Goal: Task Accomplishment & Management: Manage account settings

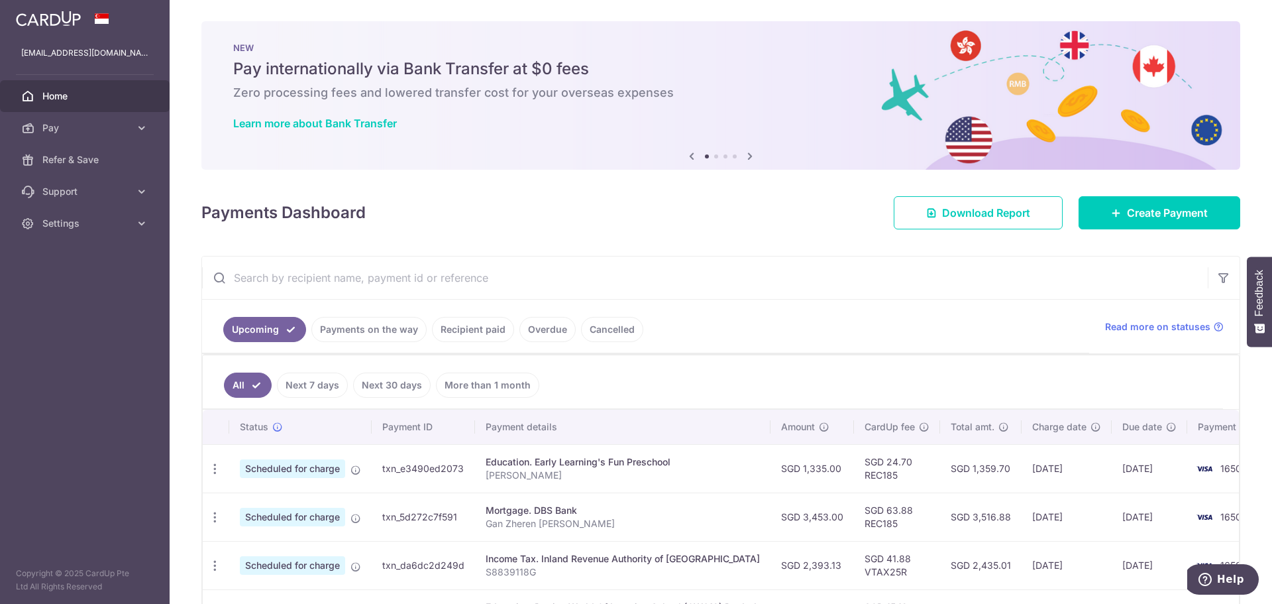
scroll to position [199, 0]
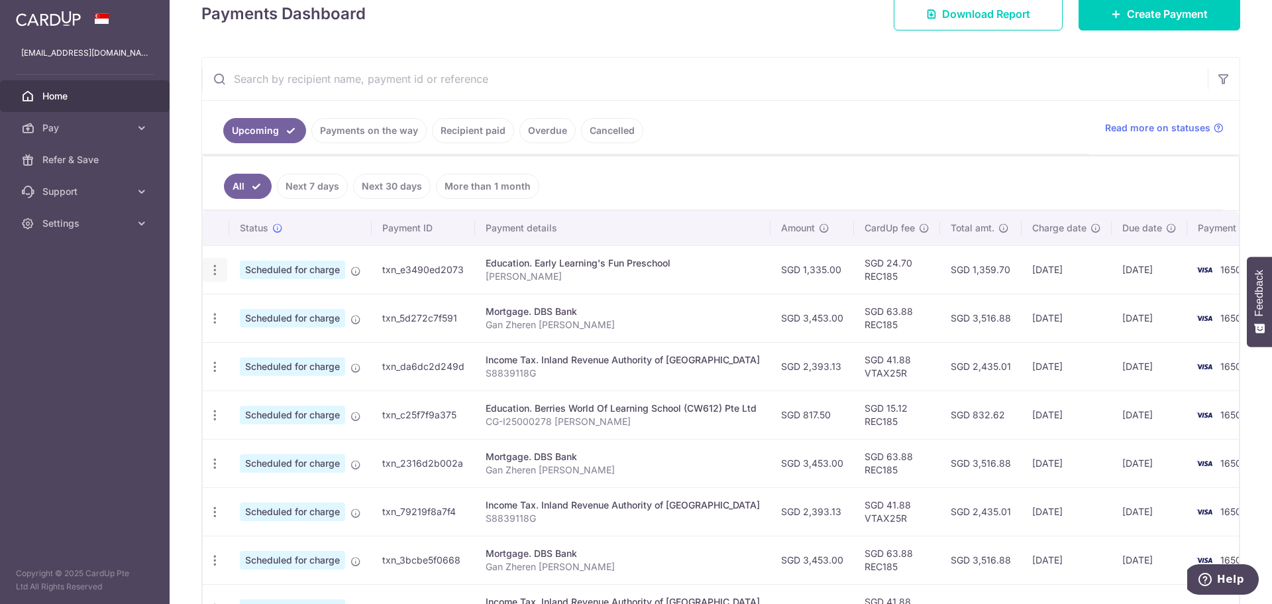
click at [219, 277] on div "Update payment Cancel payment" at bounding box center [215, 270] width 25 height 25
click at [215, 274] on icon "button" at bounding box center [215, 270] width 14 height 14
click at [272, 338] on span "Cancel payment" at bounding box center [285, 339] width 89 height 16
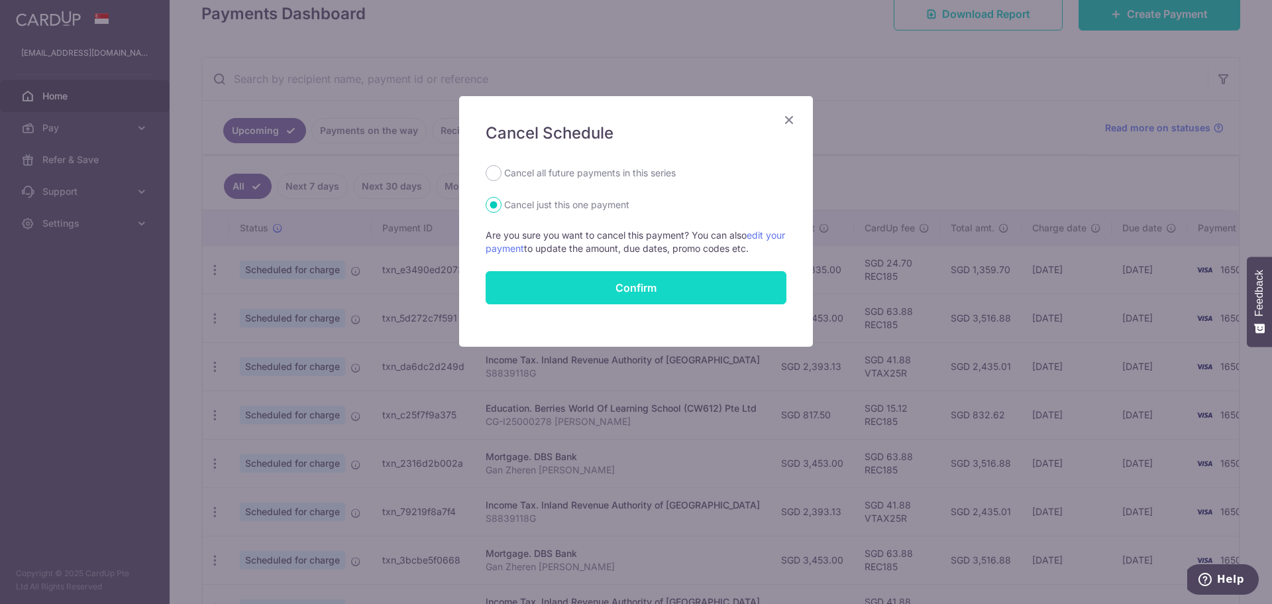
click at [655, 280] on button "Confirm" at bounding box center [636, 287] width 301 height 33
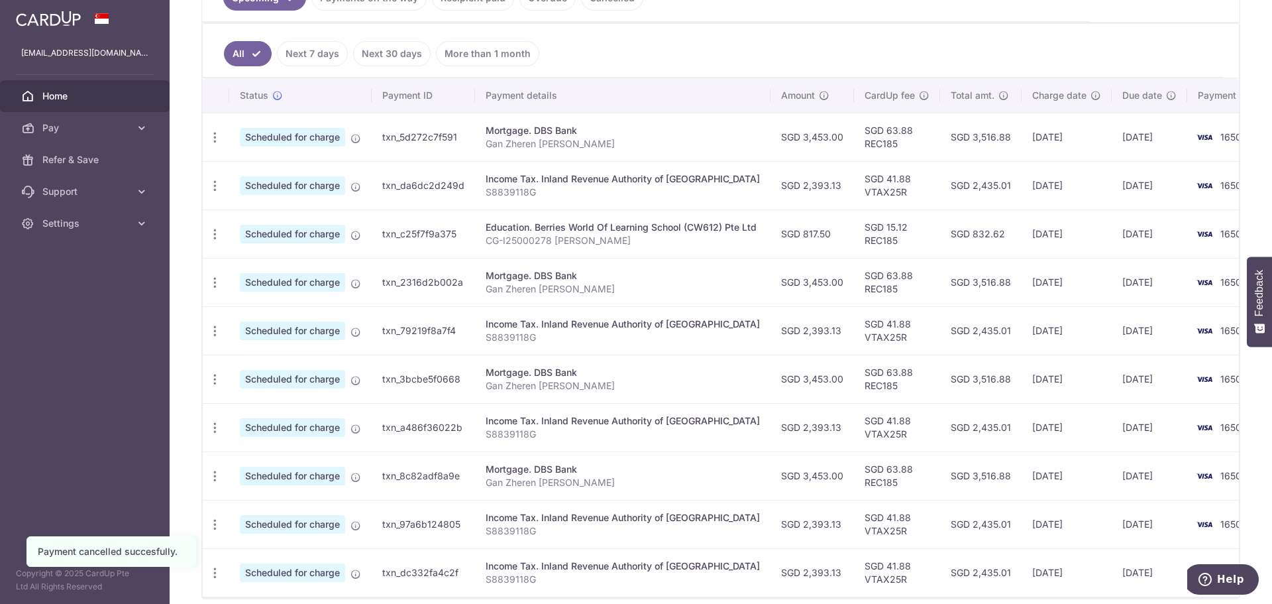
scroll to position [396, 0]
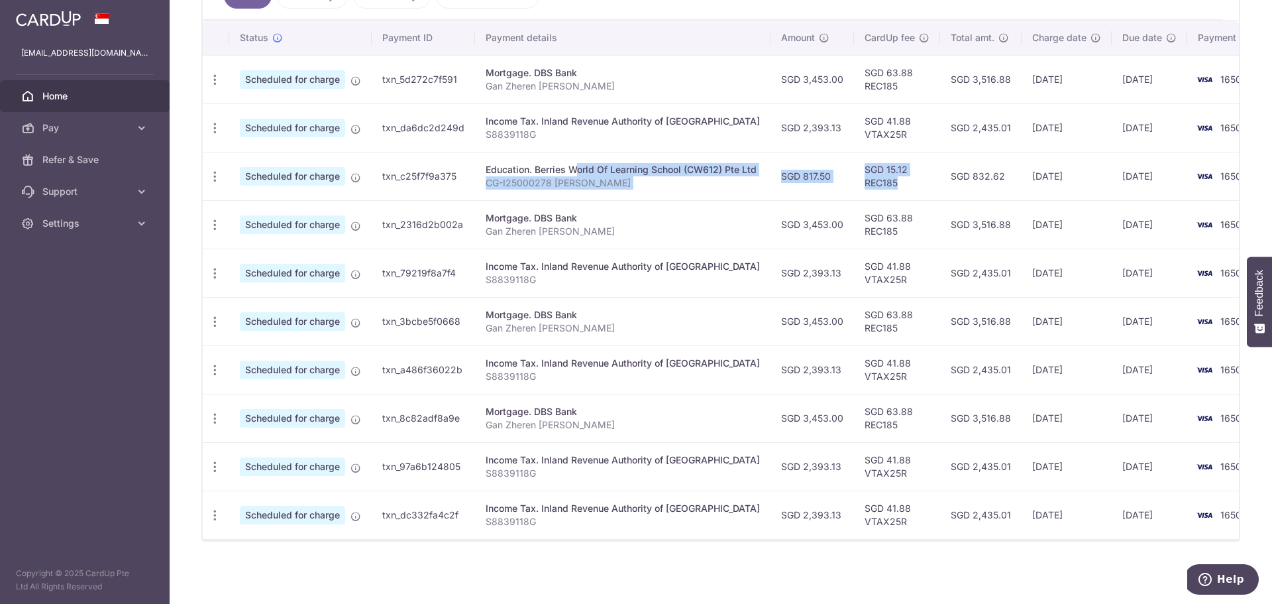
drag, startPoint x: 534, startPoint y: 164, endPoint x: 897, endPoint y: 174, distance: 363.3
click at [897, 174] on tr "Update payment Cancel payment Scheduled for charge txn_c25f7f9a375 Education. B…" at bounding box center [745, 176] width 1085 height 48
